Goal: Transaction & Acquisition: Purchase product/service

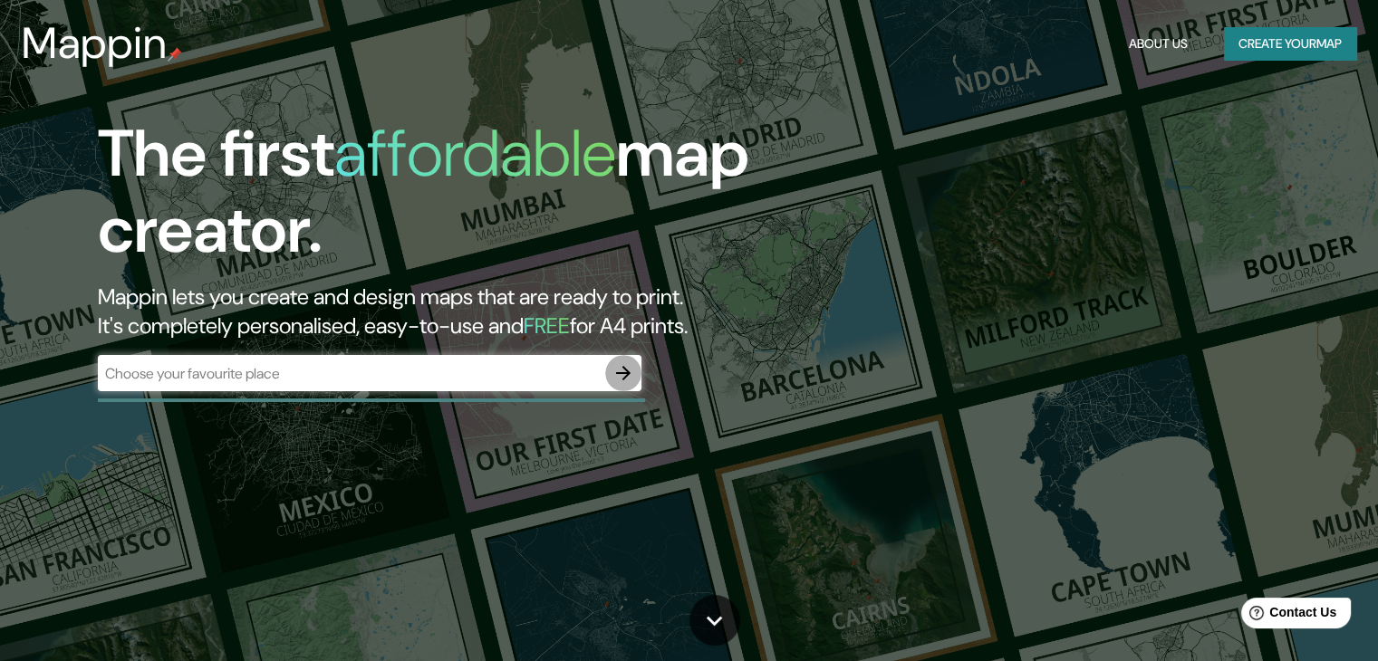
click at [618, 371] on icon "button" at bounding box center [623, 373] width 22 height 22
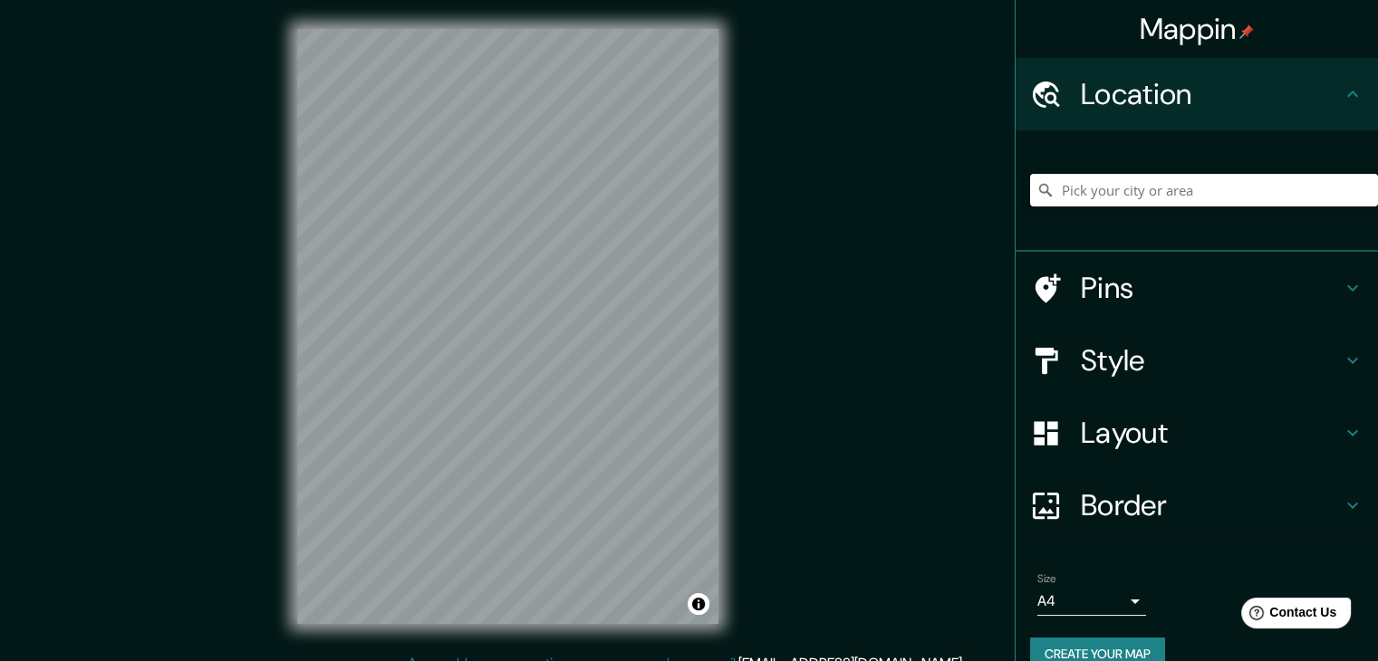
click at [1201, 356] on h4 "Style" at bounding box center [1211, 360] width 261 height 36
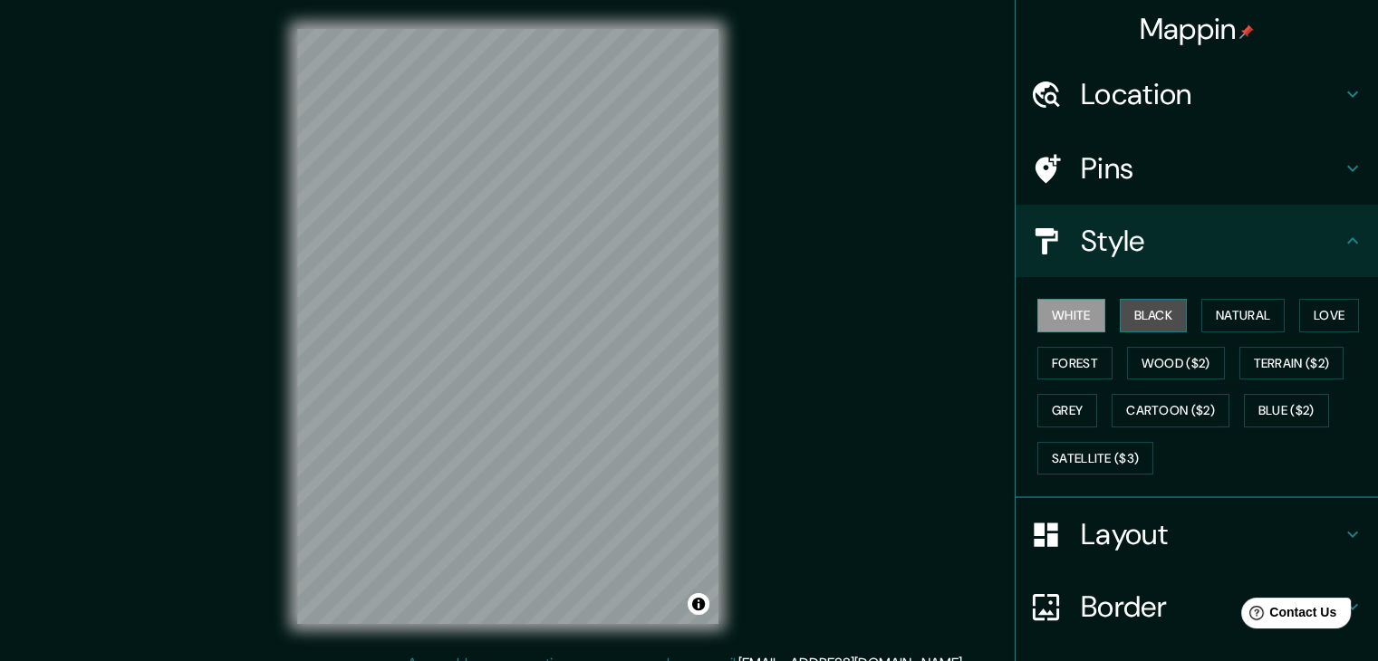
click at [1136, 313] on button "Black" at bounding box center [1154, 316] width 68 height 34
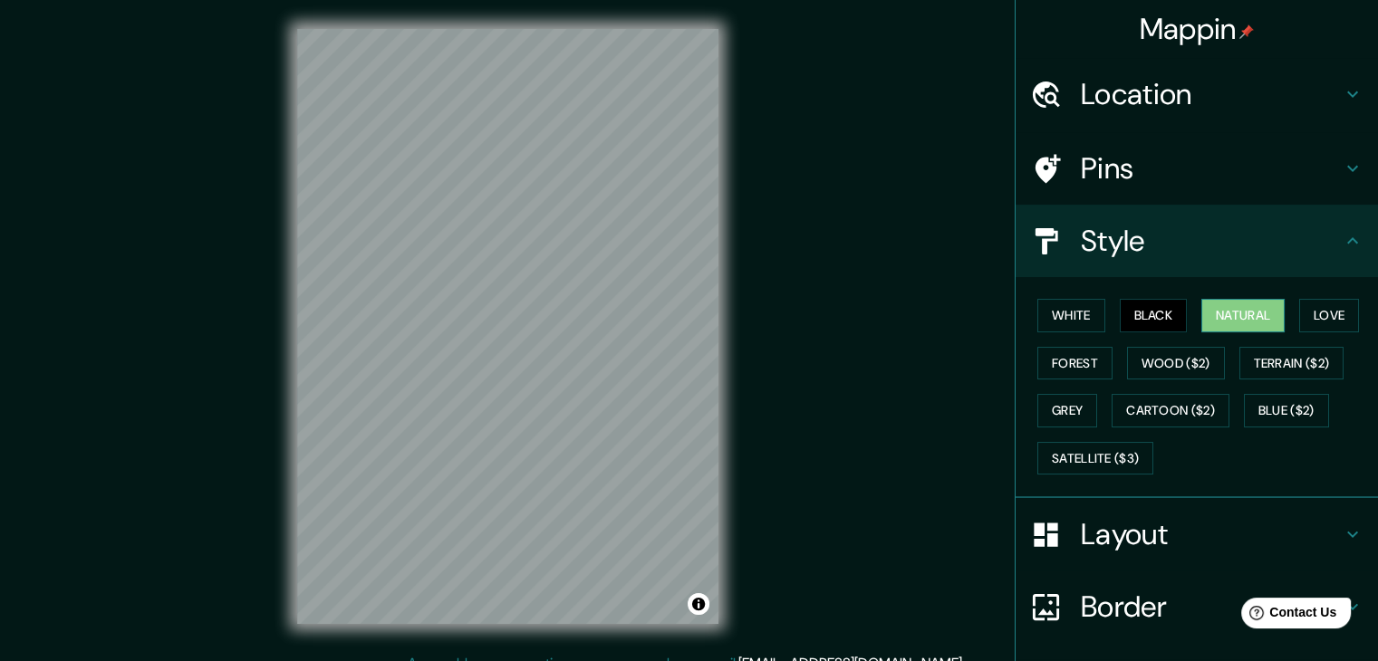
click at [1201, 313] on button "Natural" at bounding box center [1242, 316] width 83 height 34
click at [1342, 309] on button "Love" at bounding box center [1329, 316] width 60 height 34
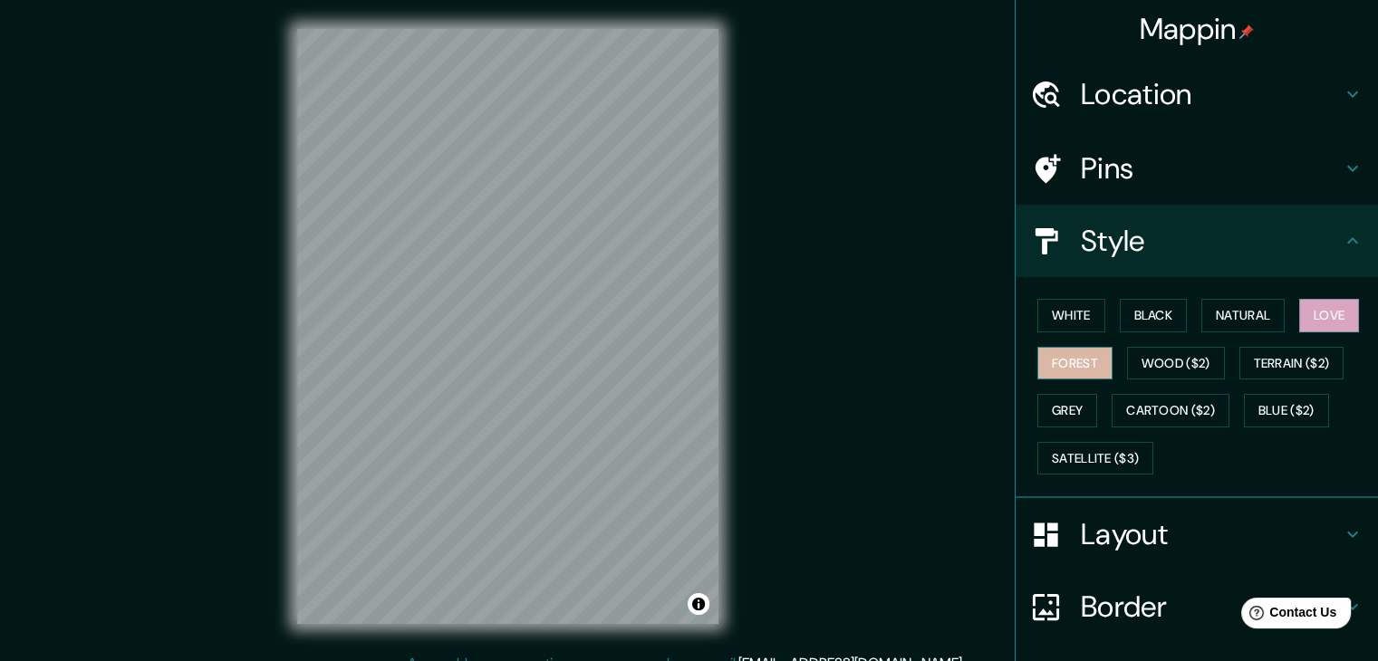
click at [1073, 359] on button "Forest" at bounding box center [1074, 364] width 75 height 34
click at [1183, 361] on button "Wood ($2)" at bounding box center [1176, 364] width 98 height 34
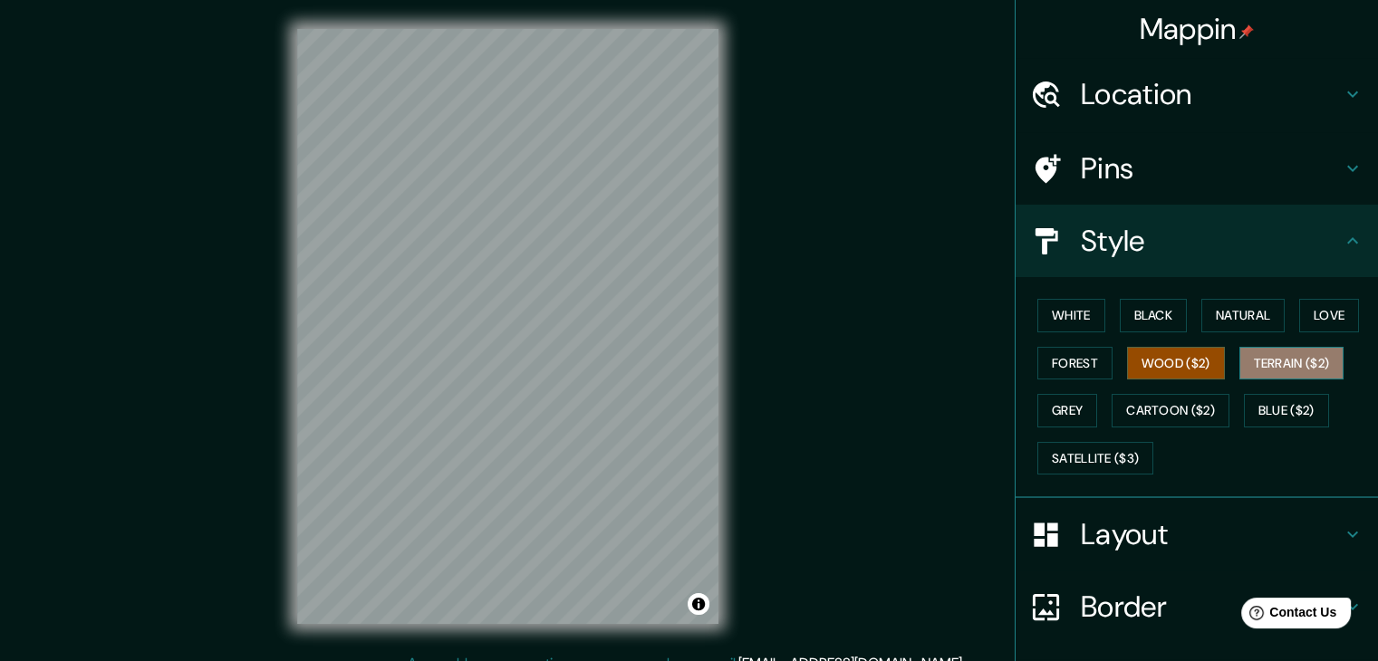
click at [1274, 360] on button "Terrain ($2)" at bounding box center [1291, 364] width 105 height 34
click at [1063, 410] on button "Grey" at bounding box center [1067, 411] width 60 height 34
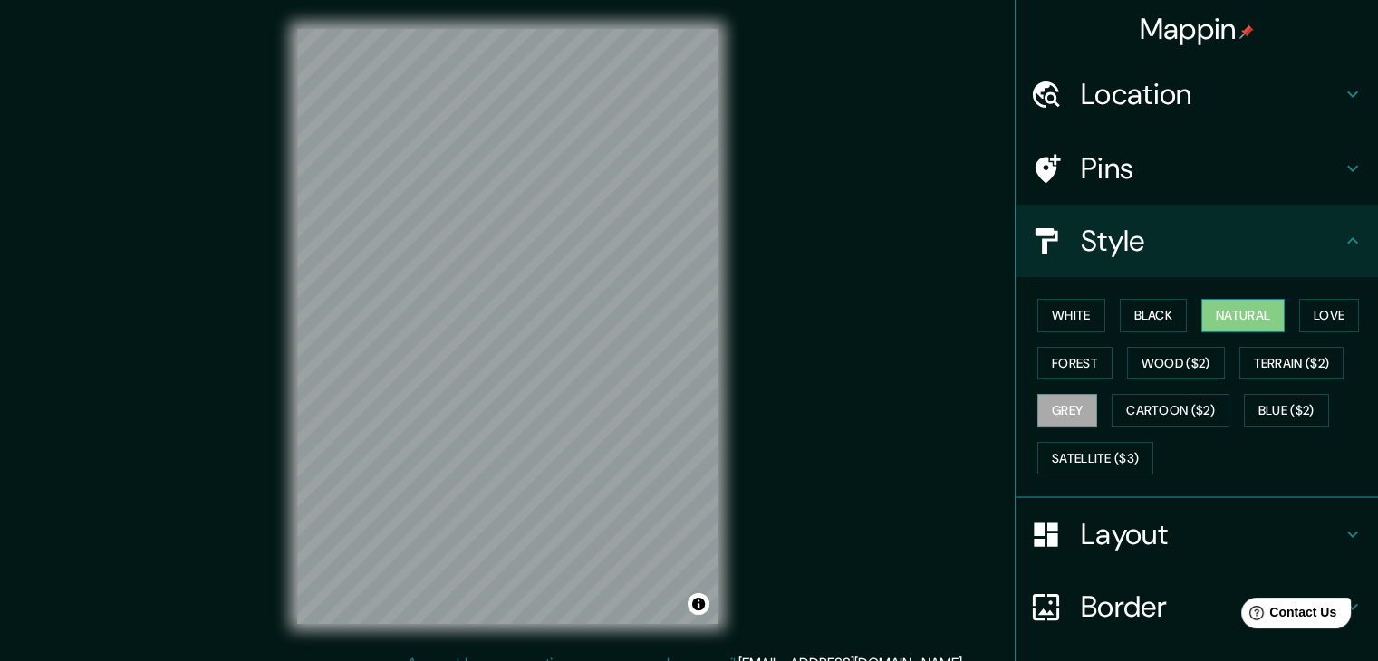
click at [1233, 311] on button "Natural" at bounding box center [1242, 316] width 83 height 34
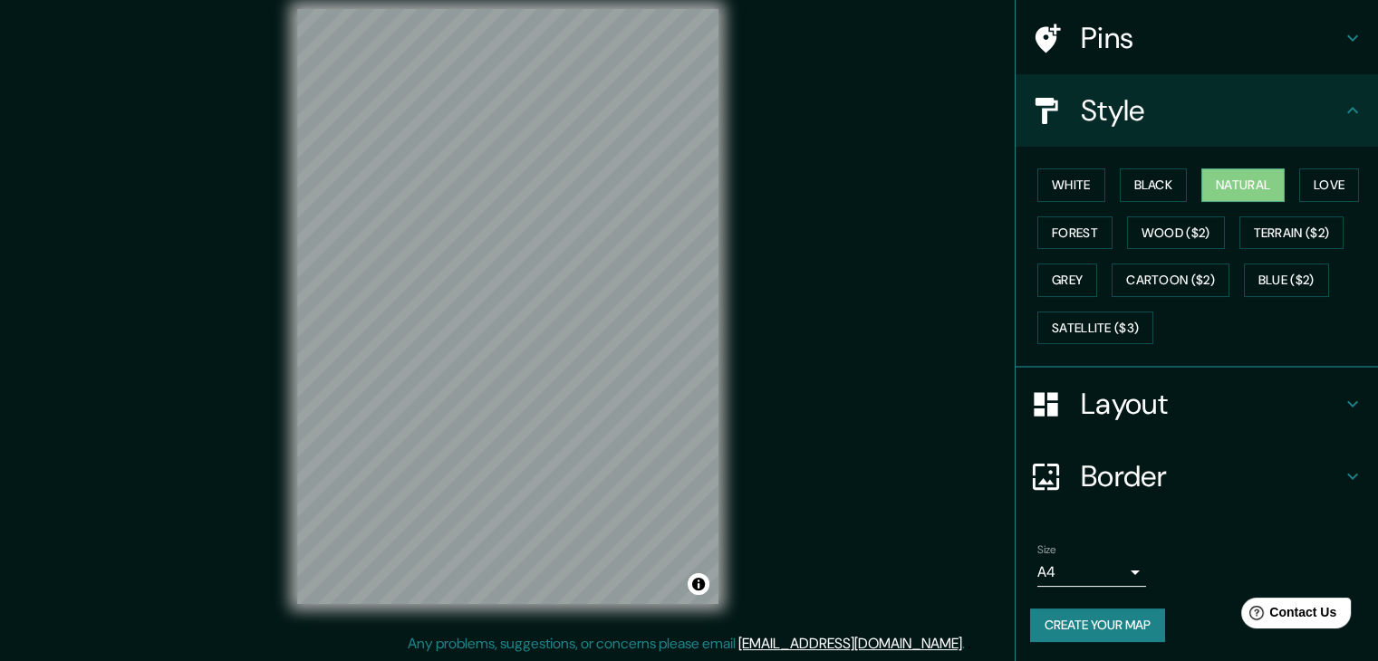
scroll to position [21, 0]
click at [1175, 479] on h4 "Border" at bounding box center [1211, 476] width 261 height 36
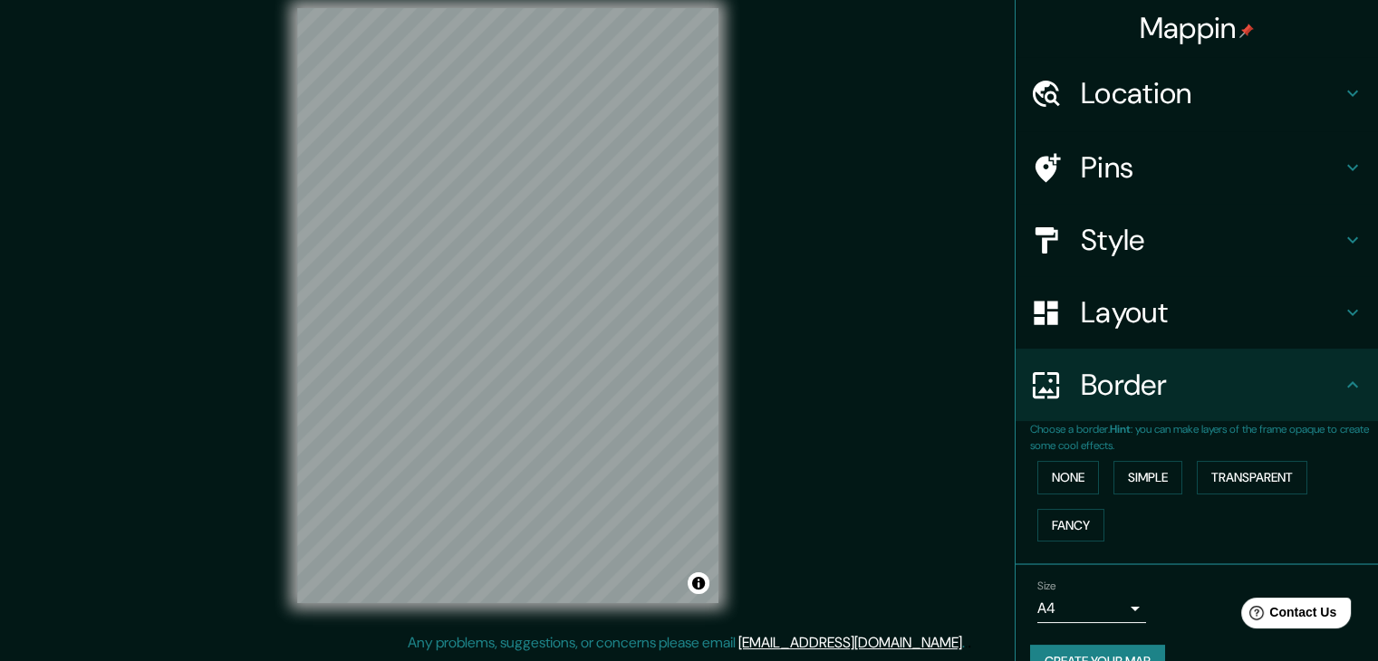
scroll to position [0, 0]
click at [1207, 84] on h4 "Location" at bounding box center [1211, 94] width 261 height 36
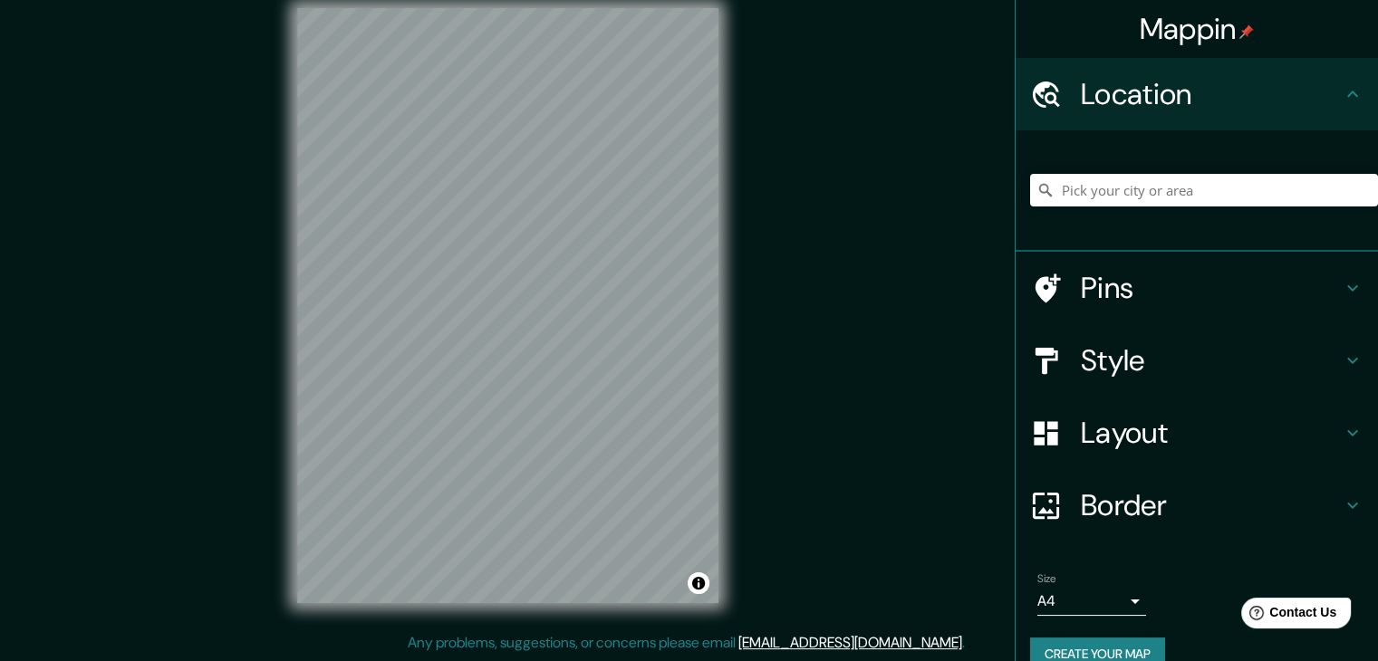
click at [1141, 275] on h4 "Pins" at bounding box center [1211, 288] width 261 height 36
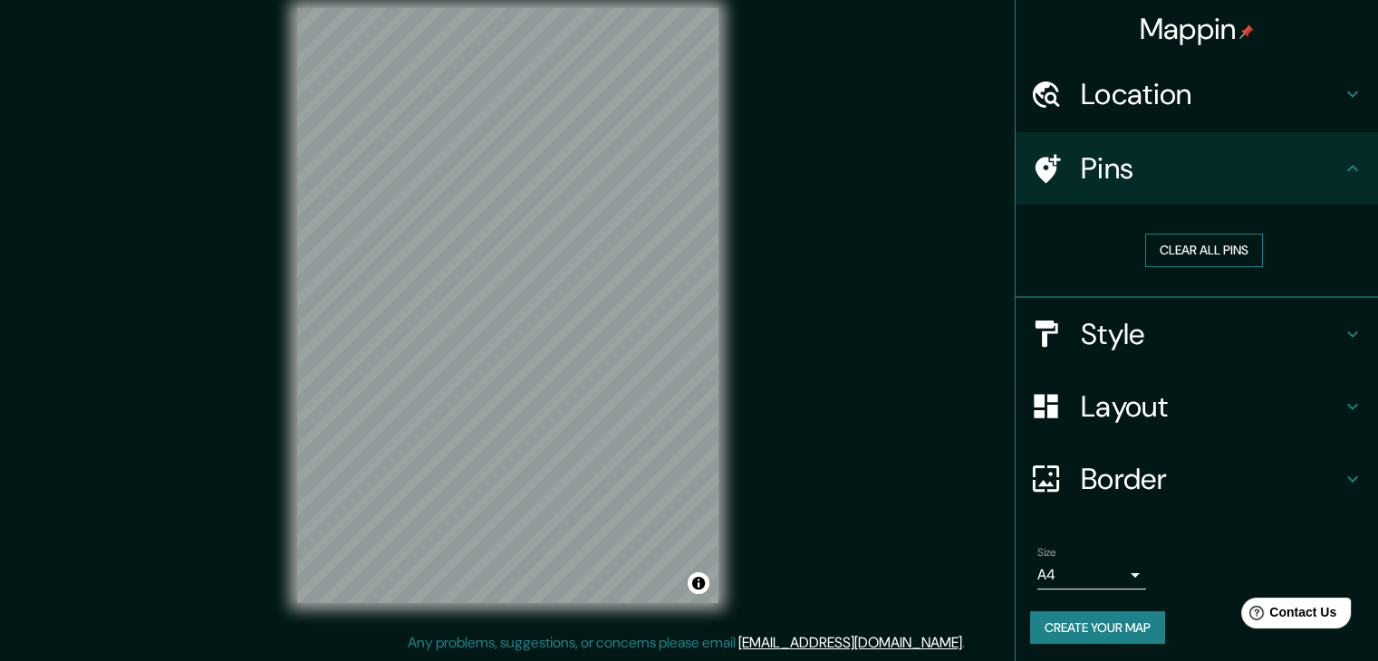
click at [1161, 242] on button "Clear all pins" at bounding box center [1204, 251] width 118 height 34
click at [1115, 571] on body "Mappin Location Pins Clear all pins Style Layout Border Choose a border. Hint :…" at bounding box center [689, 309] width 1378 height 661
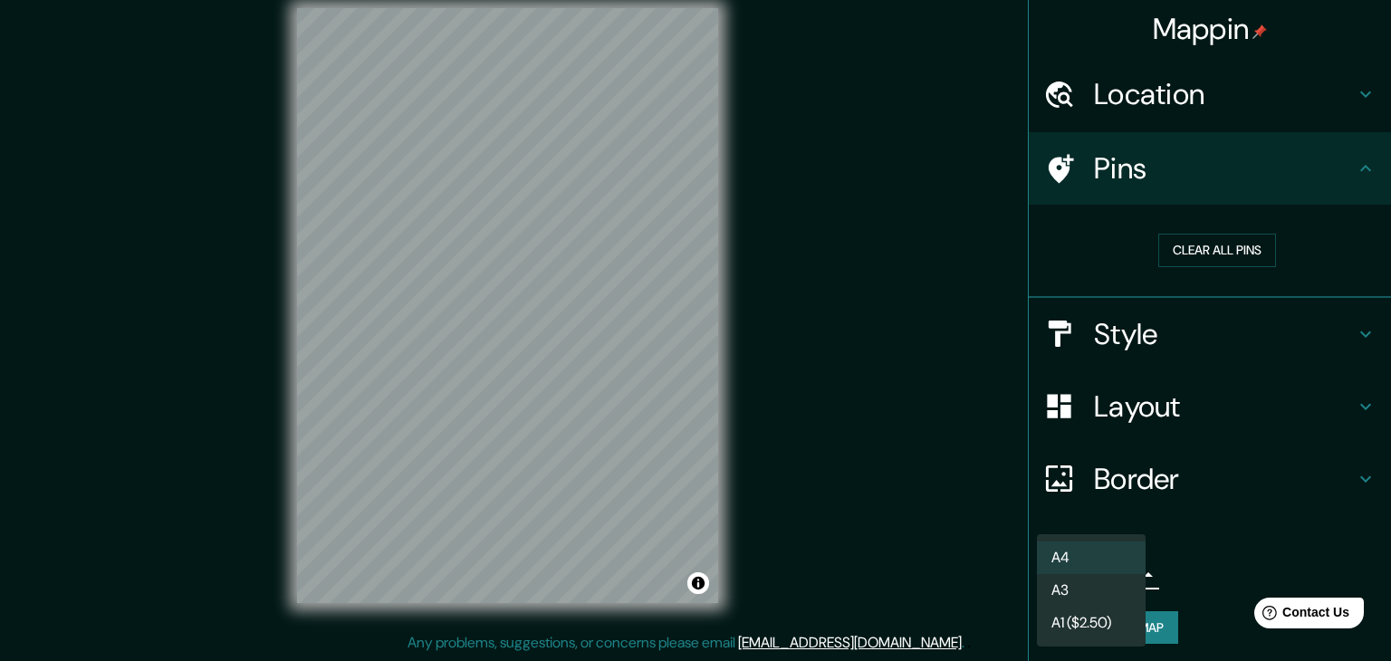
click at [1181, 567] on div at bounding box center [695, 330] width 1391 height 661
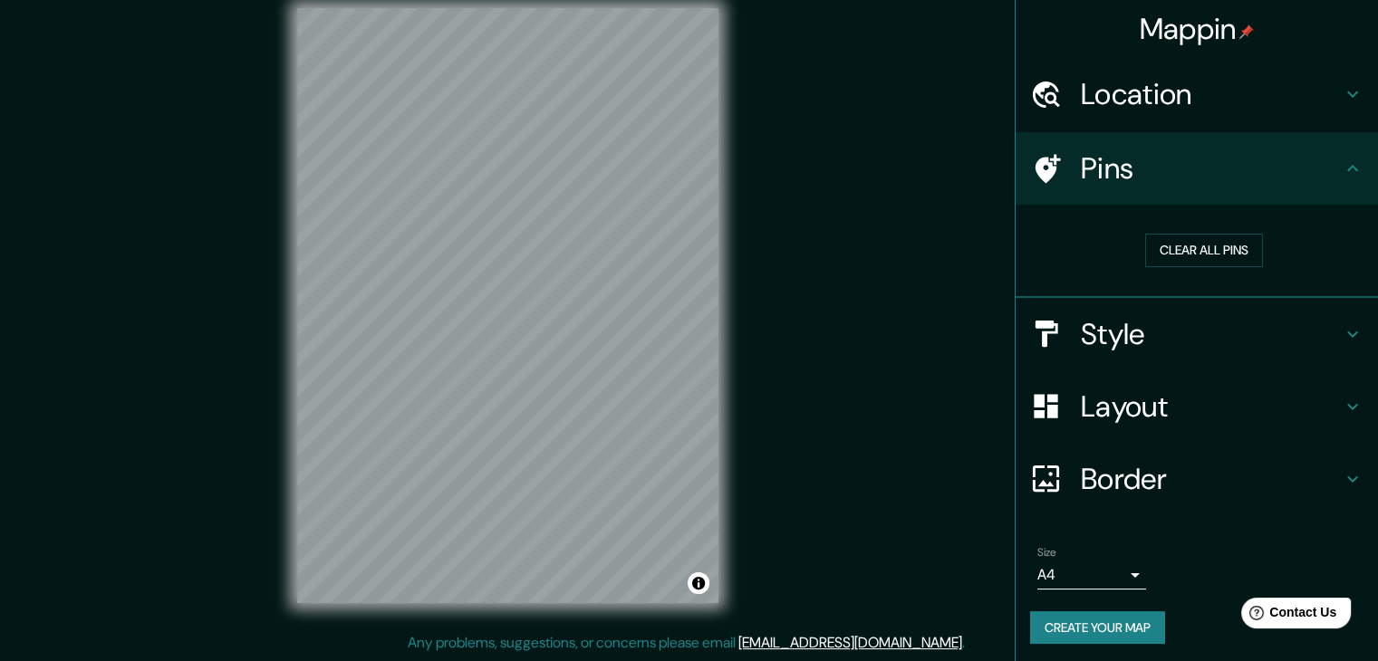
click at [1180, 545] on div "Size A4 single" at bounding box center [1196, 568] width 333 height 58
click at [1166, 474] on h4 "Border" at bounding box center [1211, 479] width 261 height 36
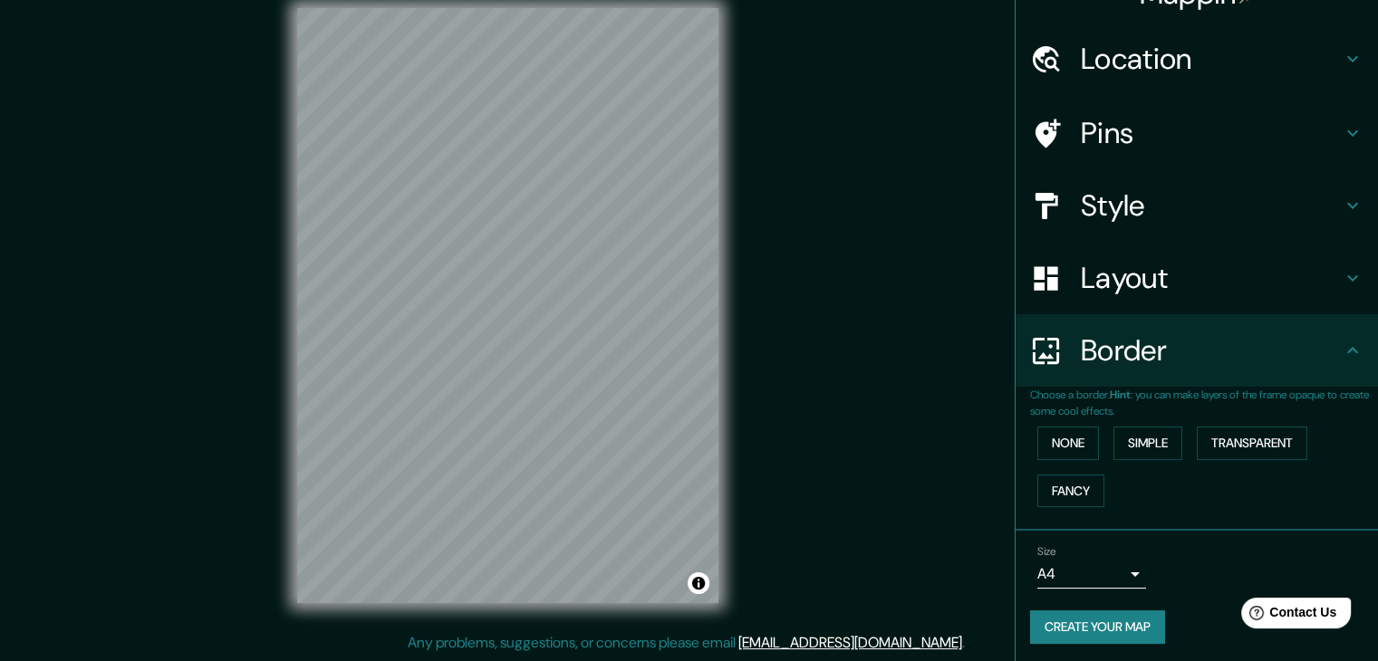
scroll to position [38, 0]
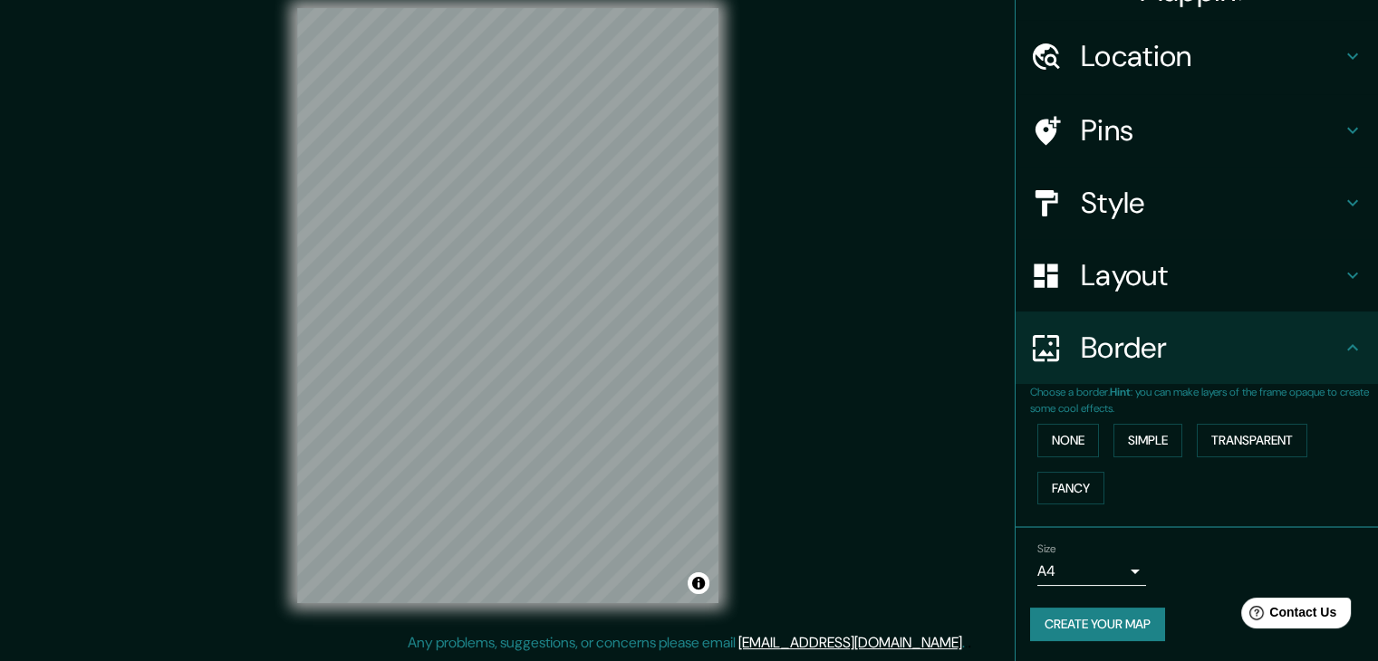
click at [968, 465] on div "Mappin Location Pins Style Layout Border Choose a border. Hint : you can make l…" at bounding box center [689, 320] width 1378 height 682
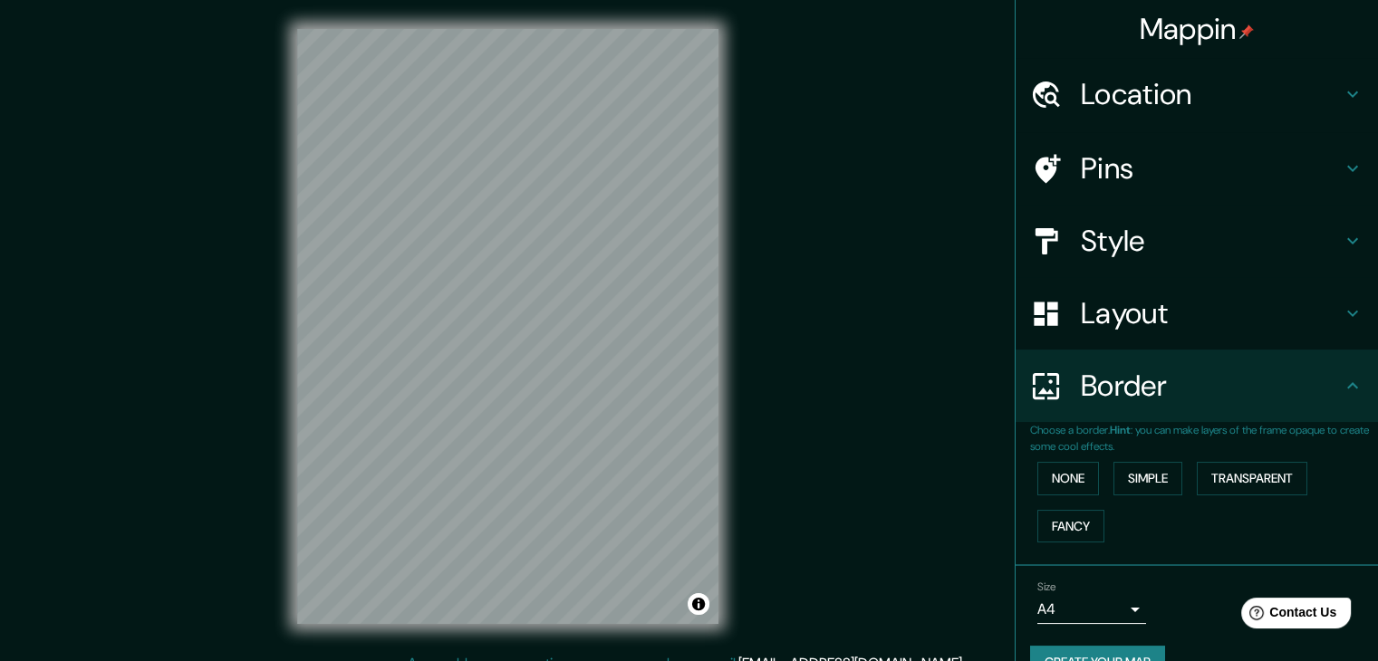
scroll to position [0, 0]
click at [1128, 93] on h4 "Location" at bounding box center [1211, 94] width 261 height 36
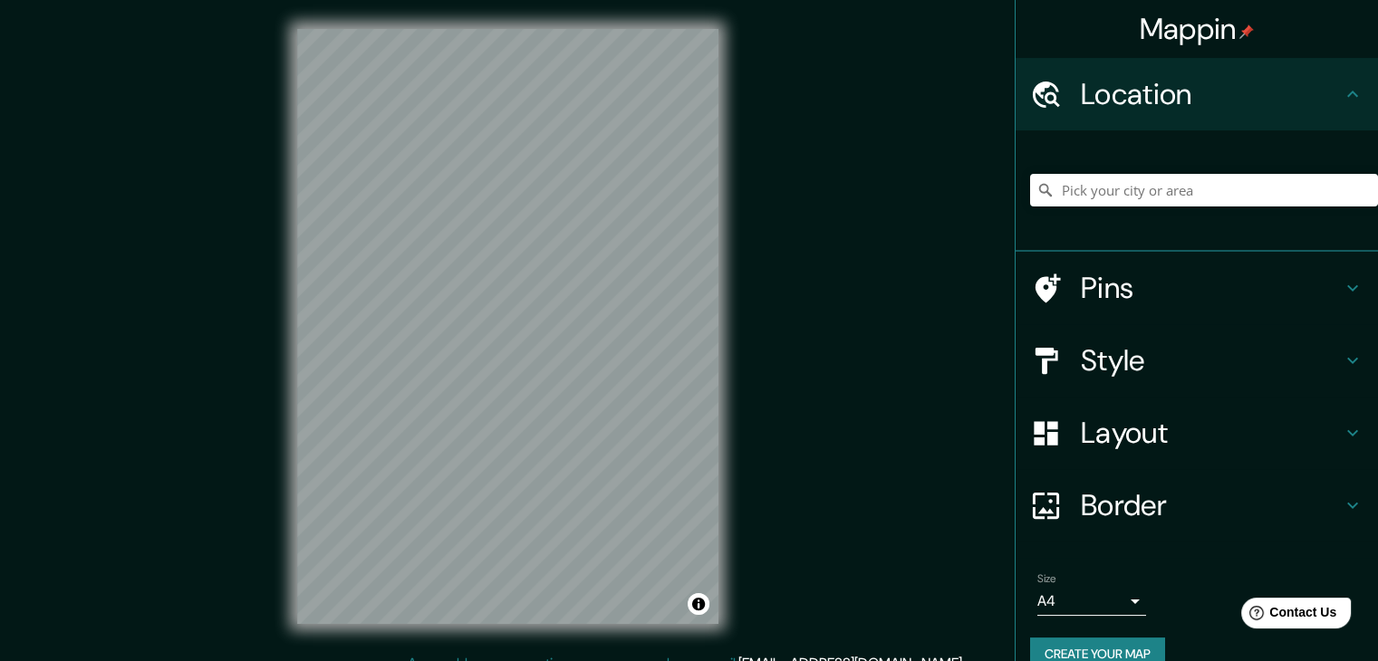
click at [1128, 93] on h4 "Location" at bounding box center [1211, 94] width 261 height 36
click at [1141, 280] on h4 "Pins" at bounding box center [1211, 288] width 261 height 36
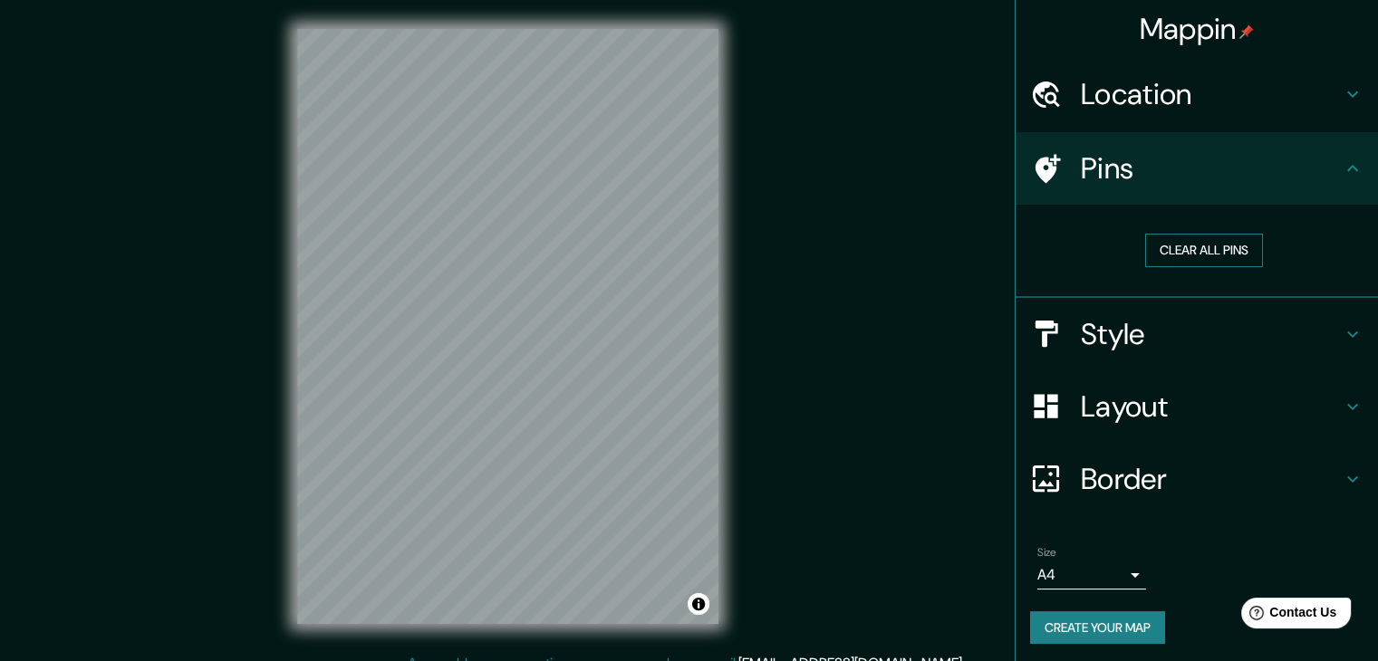
click at [1189, 245] on button "Clear all pins" at bounding box center [1204, 251] width 118 height 34
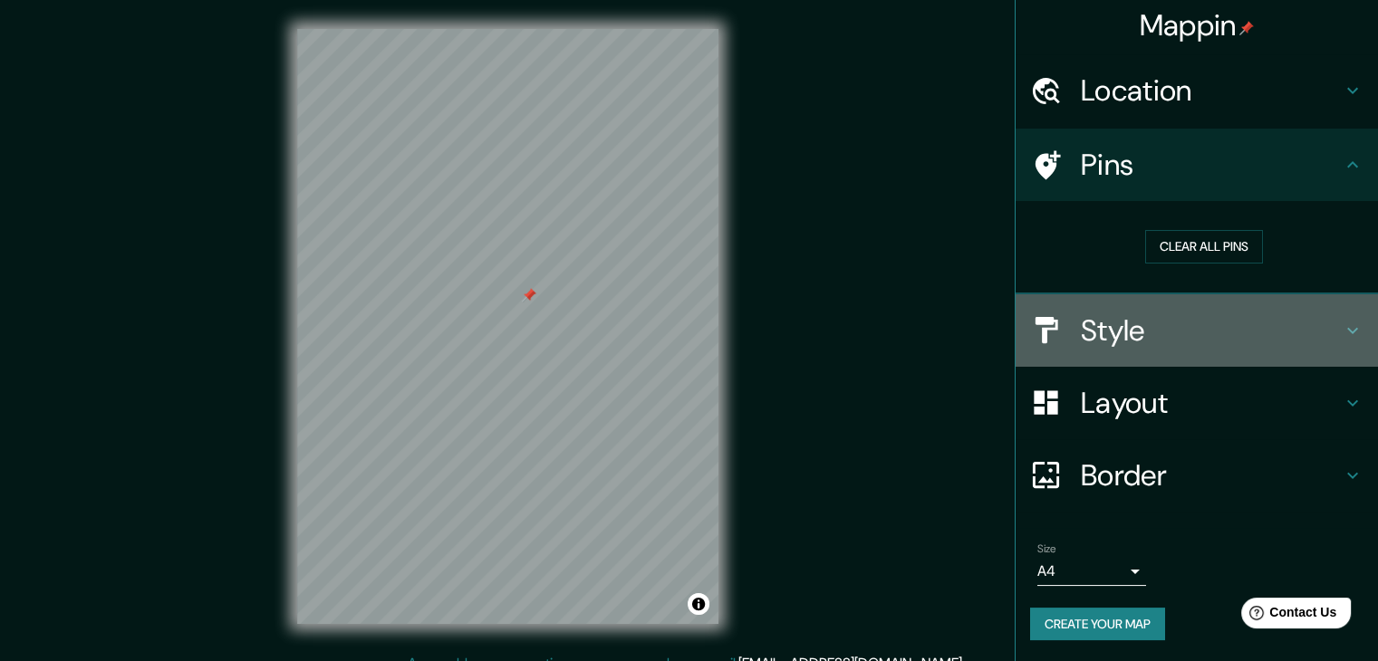
click at [1120, 321] on h4 "Style" at bounding box center [1211, 331] width 261 height 36
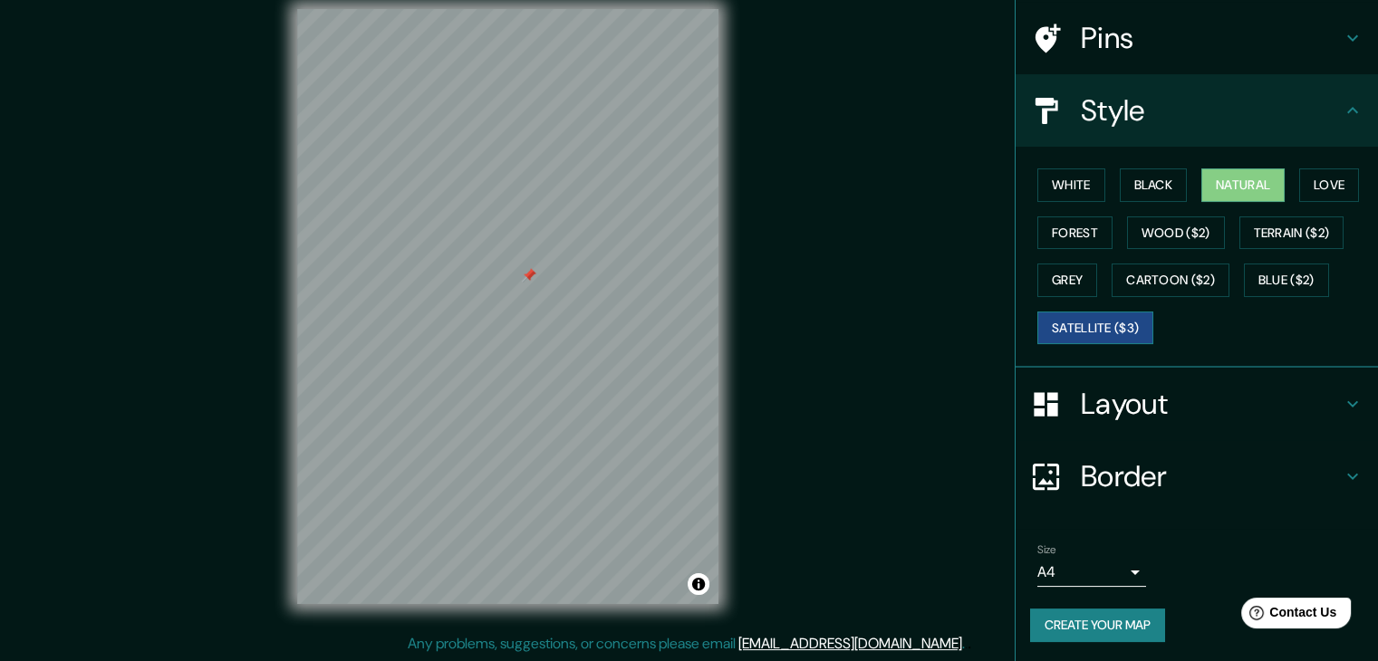
scroll to position [21, 0]
click at [1157, 400] on h4 "Layout" at bounding box center [1211, 404] width 261 height 36
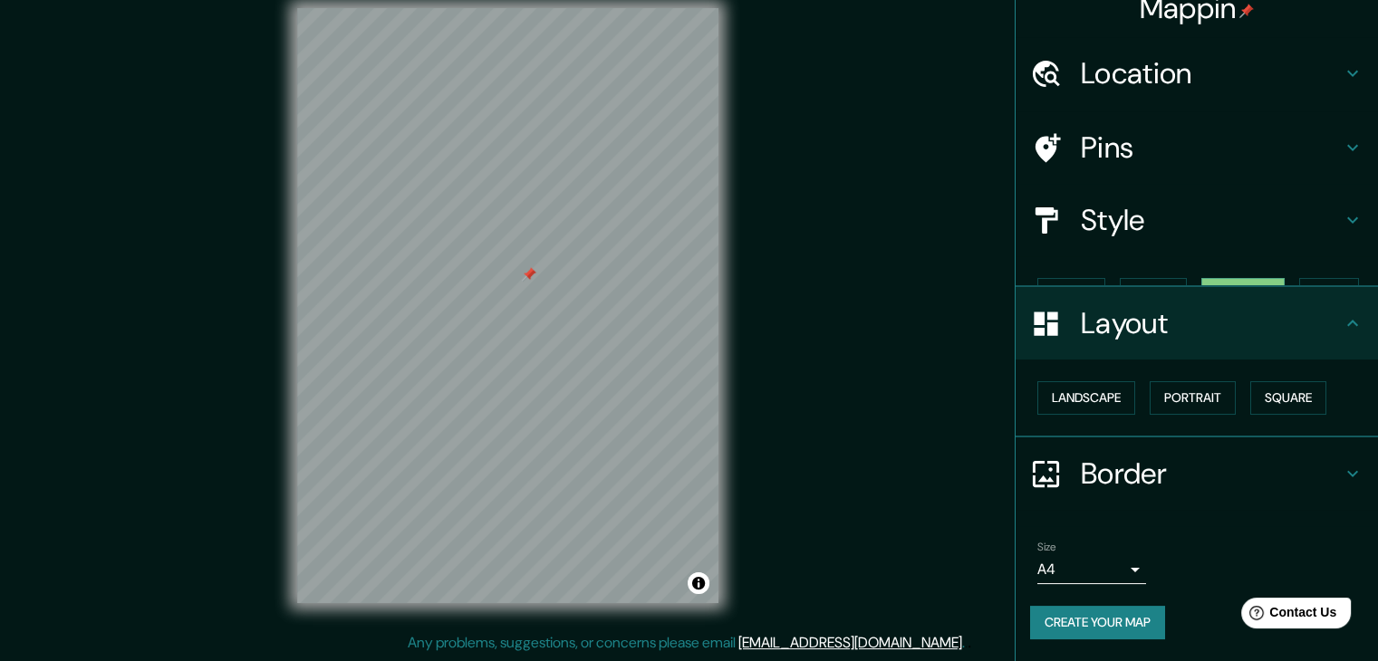
scroll to position [0, 0]
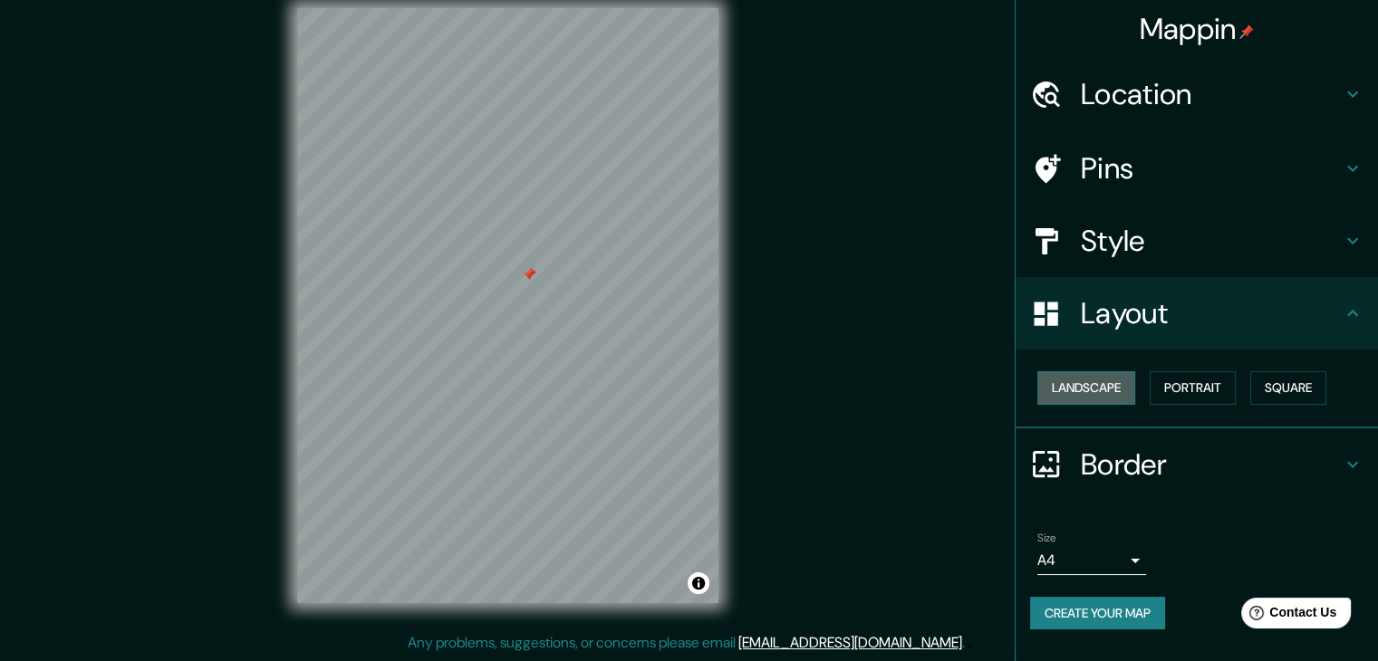
click at [1123, 388] on button "Landscape" at bounding box center [1086, 388] width 98 height 34
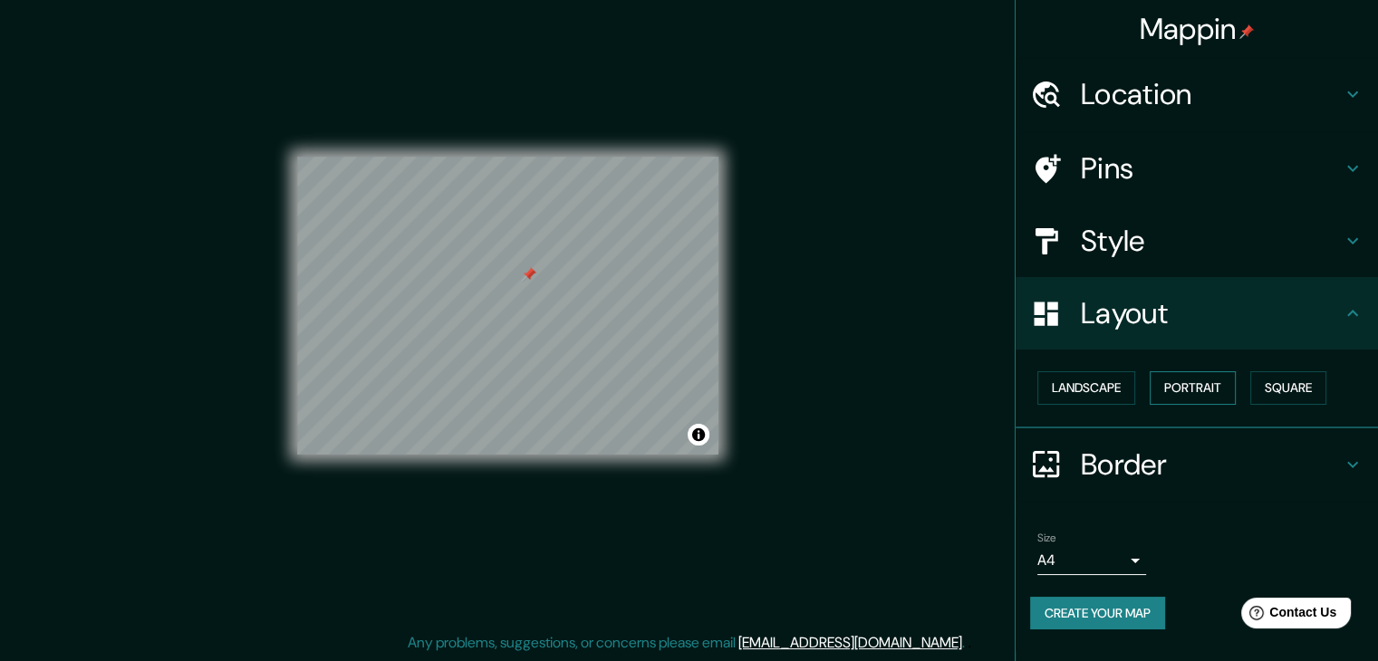
click at [1231, 390] on button "Portrait" at bounding box center [1193, 388] width 86 height 34
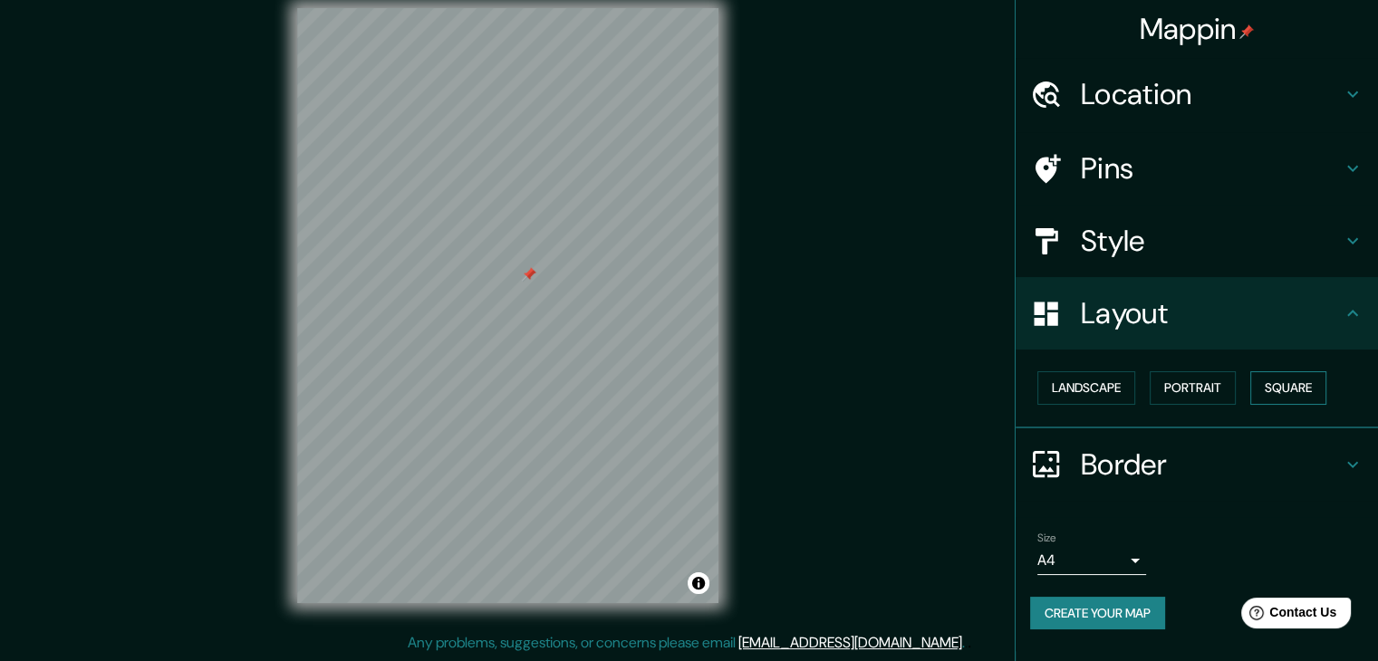
click at [1307, 389] on button "Square" at bounding box center [1288, 388] width 76 height 34
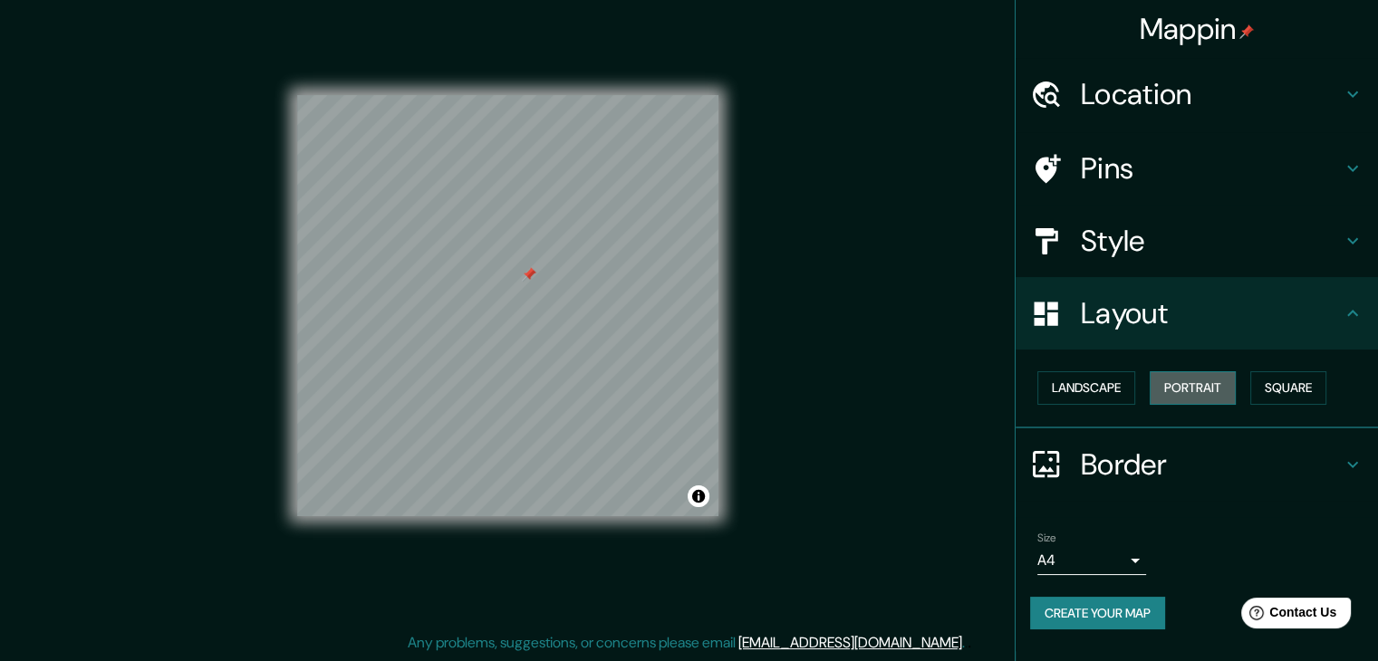
click at [1197, 395] on button "Portrait" at bounding box center [1193, 388] width 86 height 34
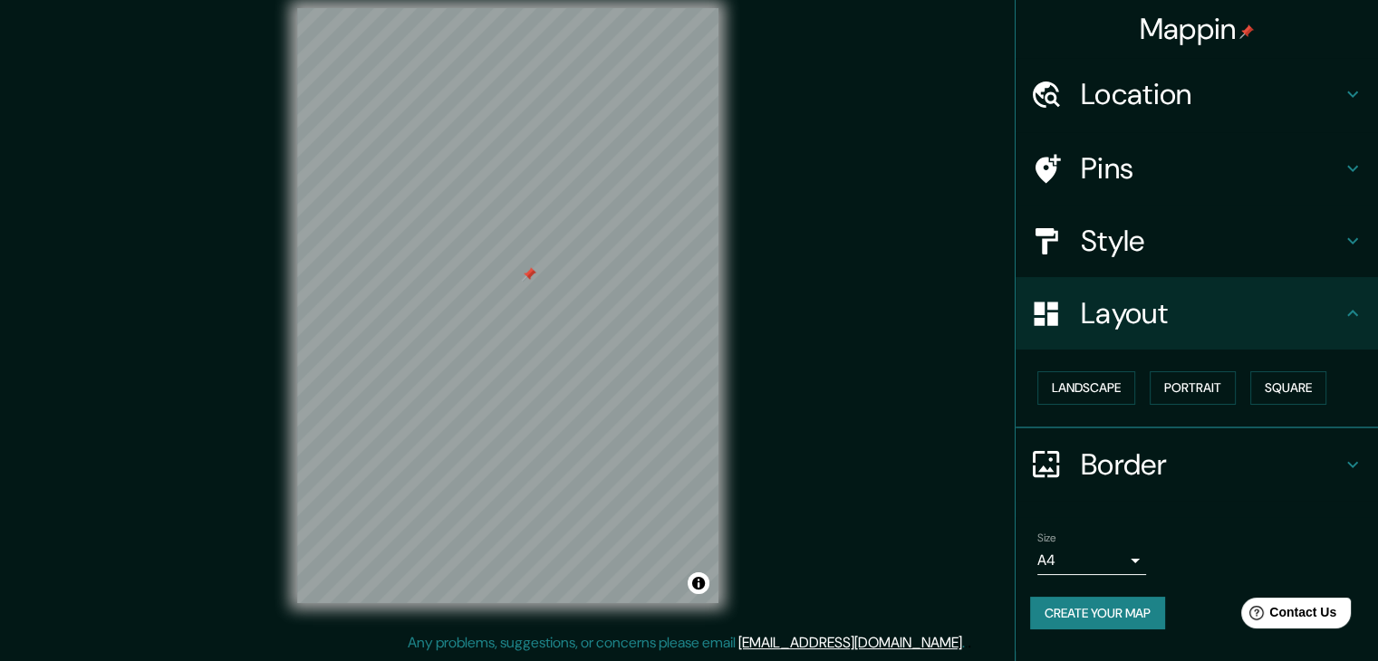
click at [1185, 464] on h4 "Border" at bounding box center [1211, 465] width 261 height 36
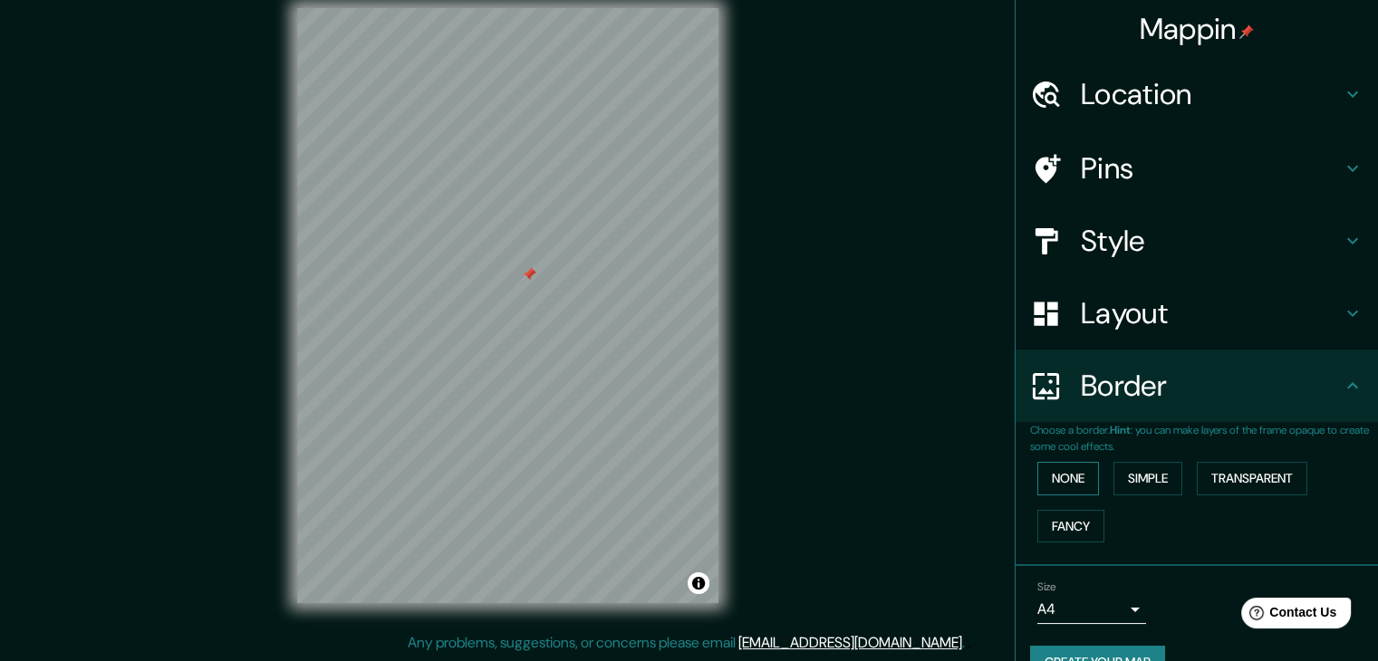
click at [1037, 479] on button "None" at bounding box center [1068, 479] width 62 height 34
click at [1119, 476] on button "Simple" at bounding box center [1147, 479] width 69 height 34
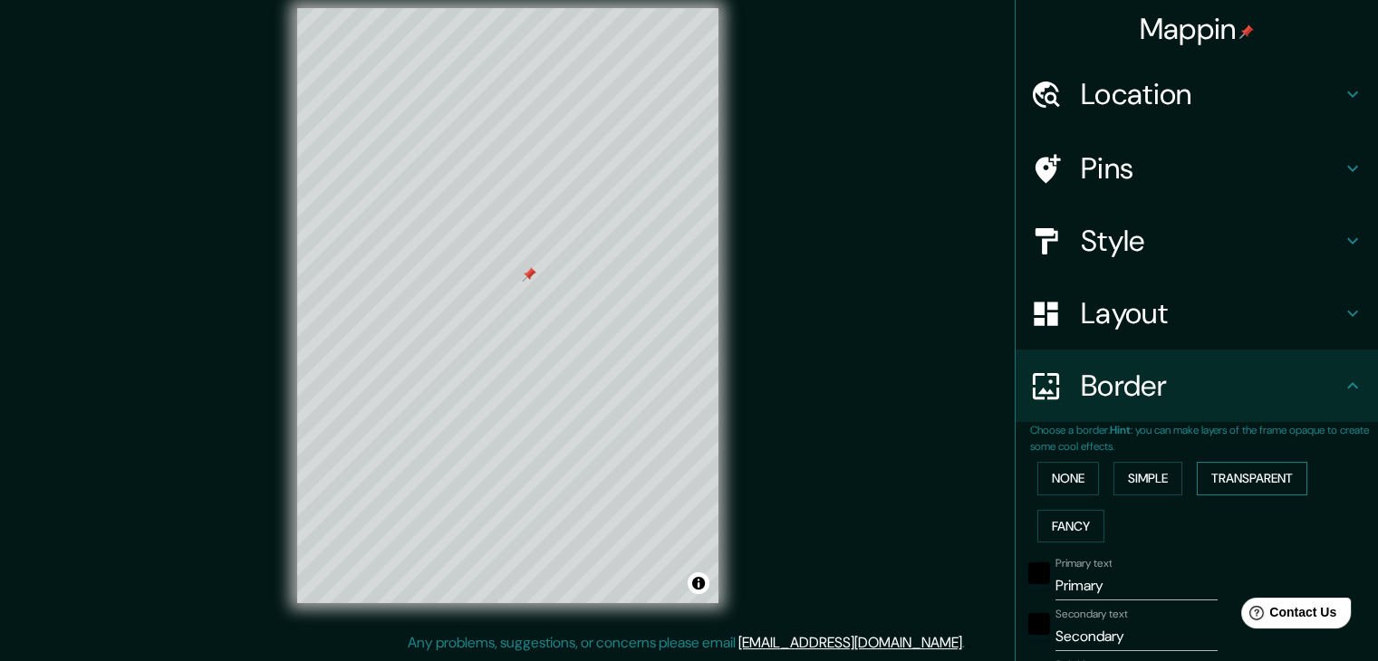
click at [1243, 465] on button "Transparent" at bounding box center [1252, 479] width 111 height 34
click at [1052, 515] on button "Fancy" at bounding box center [1070, 527] width 67 height 34
click at [1052, 466] on button "None" at bounding box center [1068, 479] width 62 height 34
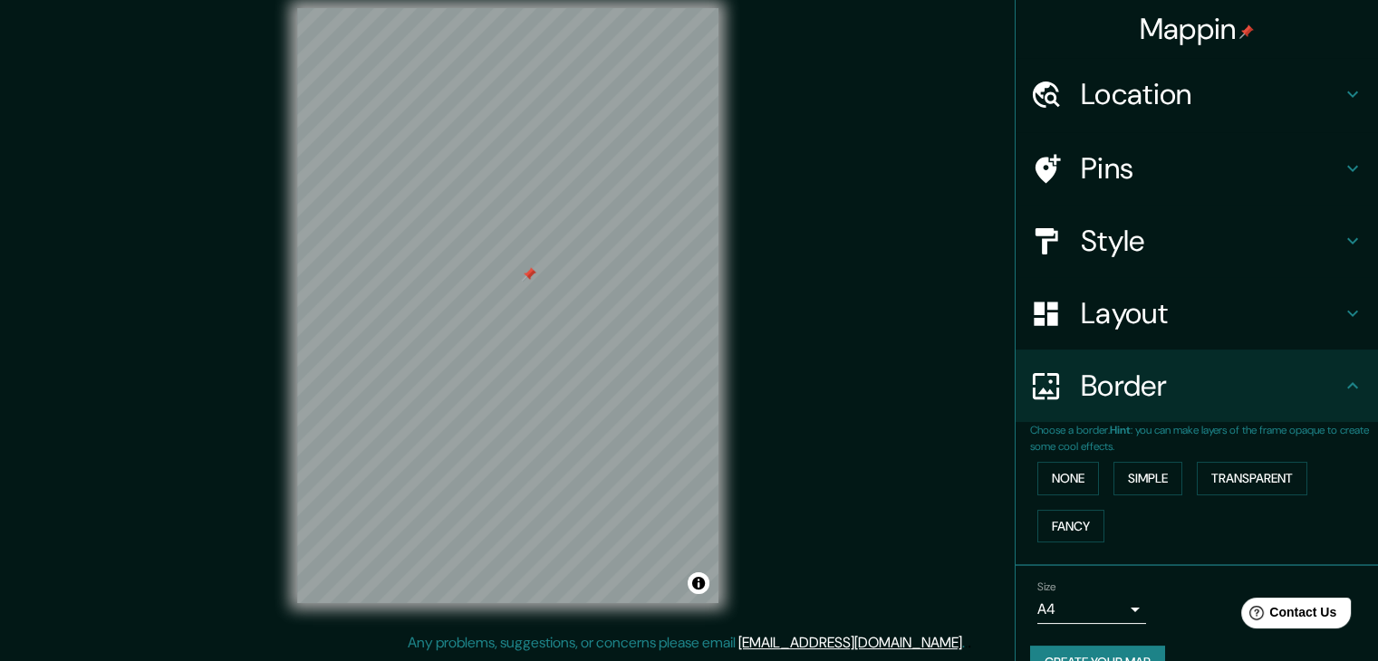
click at [906, 450] on div "Mappin Location Pins Style Layout Border Choose a border. Hint : you can make l…" at bounding box center [689, 320] width 1378 height 682
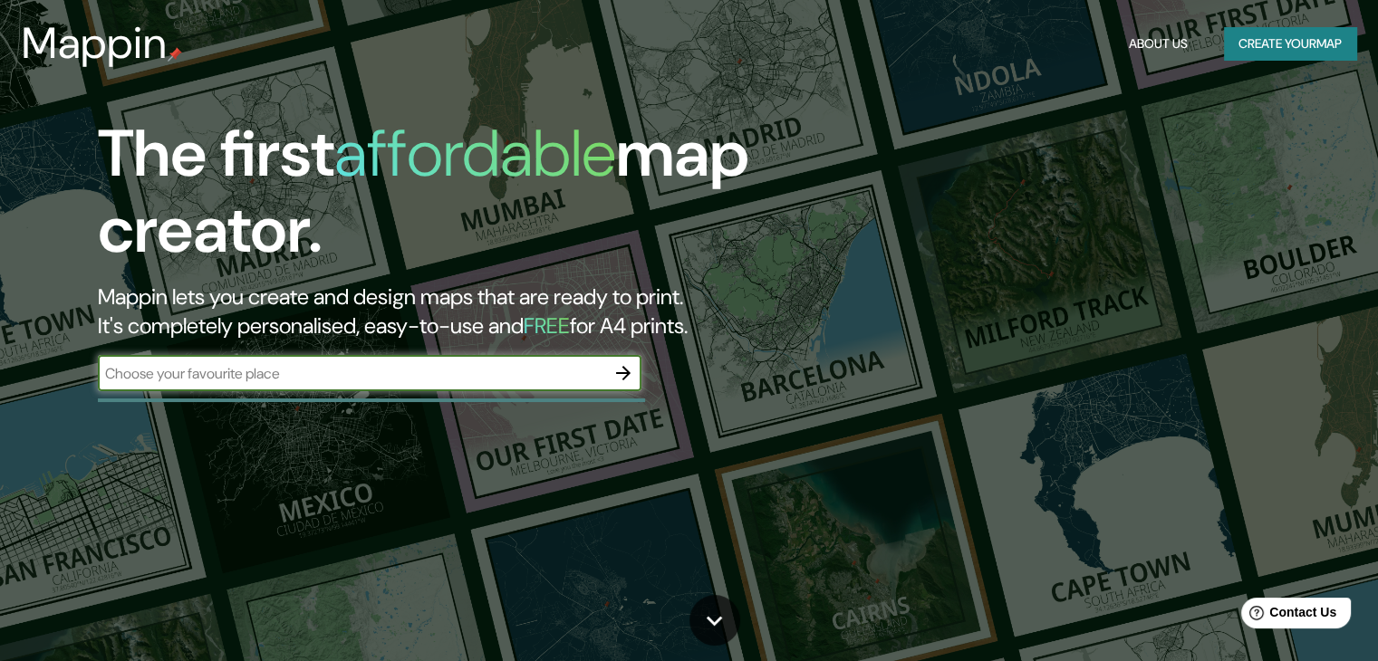
click at [362, 371] on input "text" at bounding box center [351, 373] width 507 height 21
type input "teusaquillo, bogota"
click at [631, 376] on icon "button" at bounding box center [623, 373] width 22 height 22
click at [1272, 44] on button "Create your map" at bounding box center [1290, 44] width 132 height 34
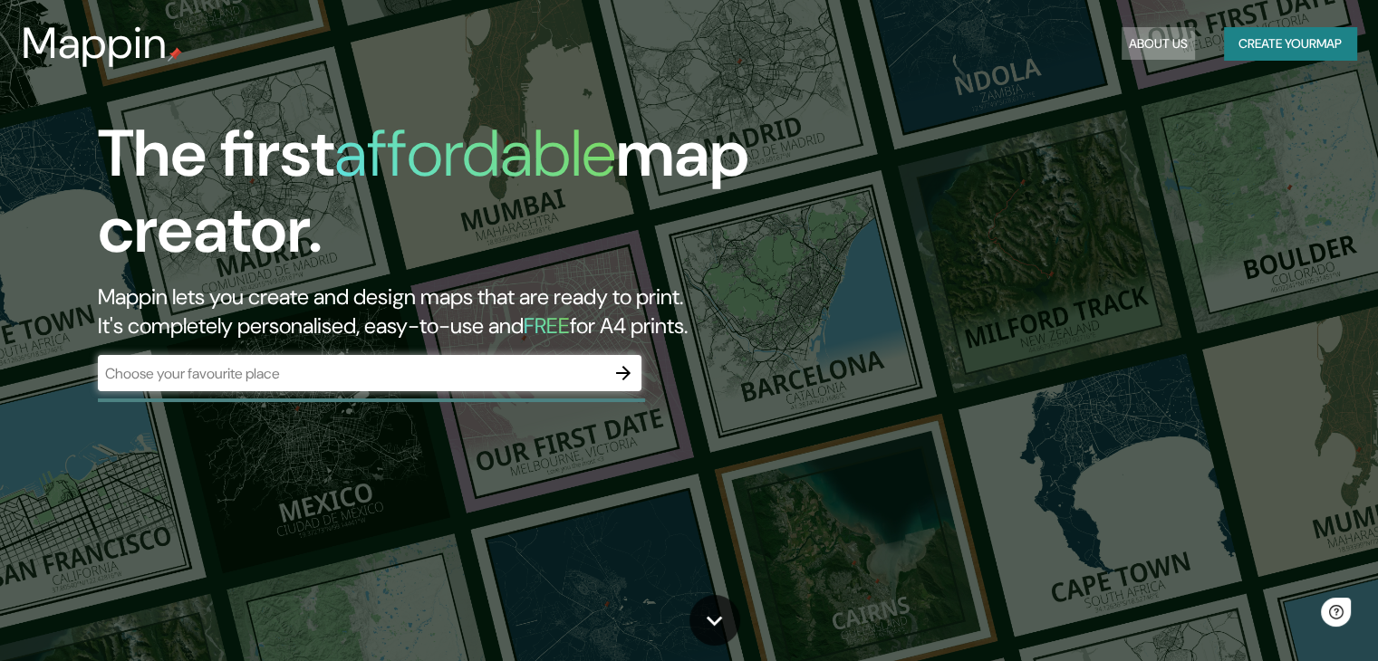
click at [1156, 41] on button "About Us" at bounding box center [1158, 44] width 73 height 34
